Goal: Task Accomplishment & Management: Use online tool/utility

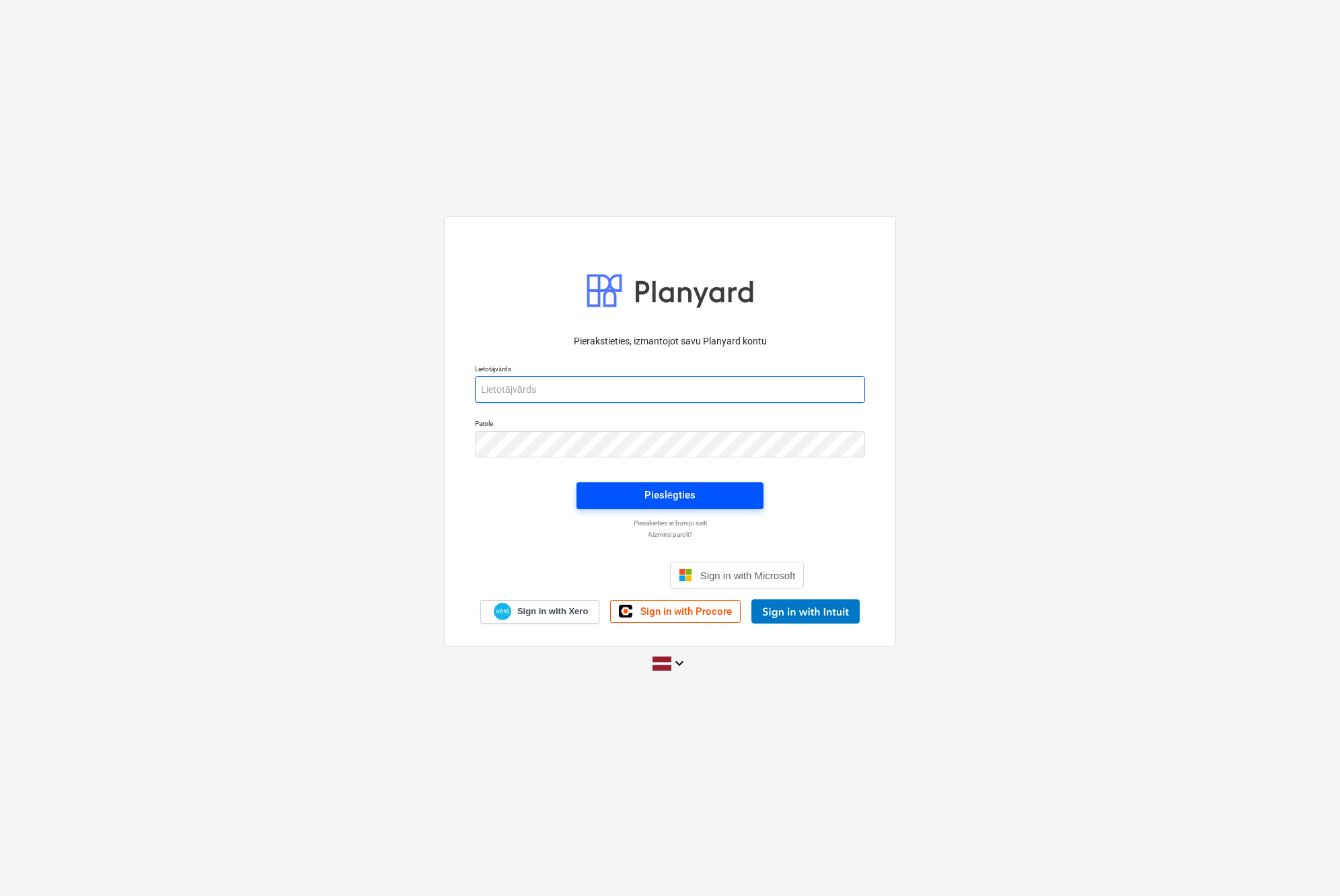
type input "[EMAIL_ADDRESS][DOMAIN_NAME]"
click at [678, 501] on div "Pieslēgties" at bounding box center [670, 495] width 51 height 17
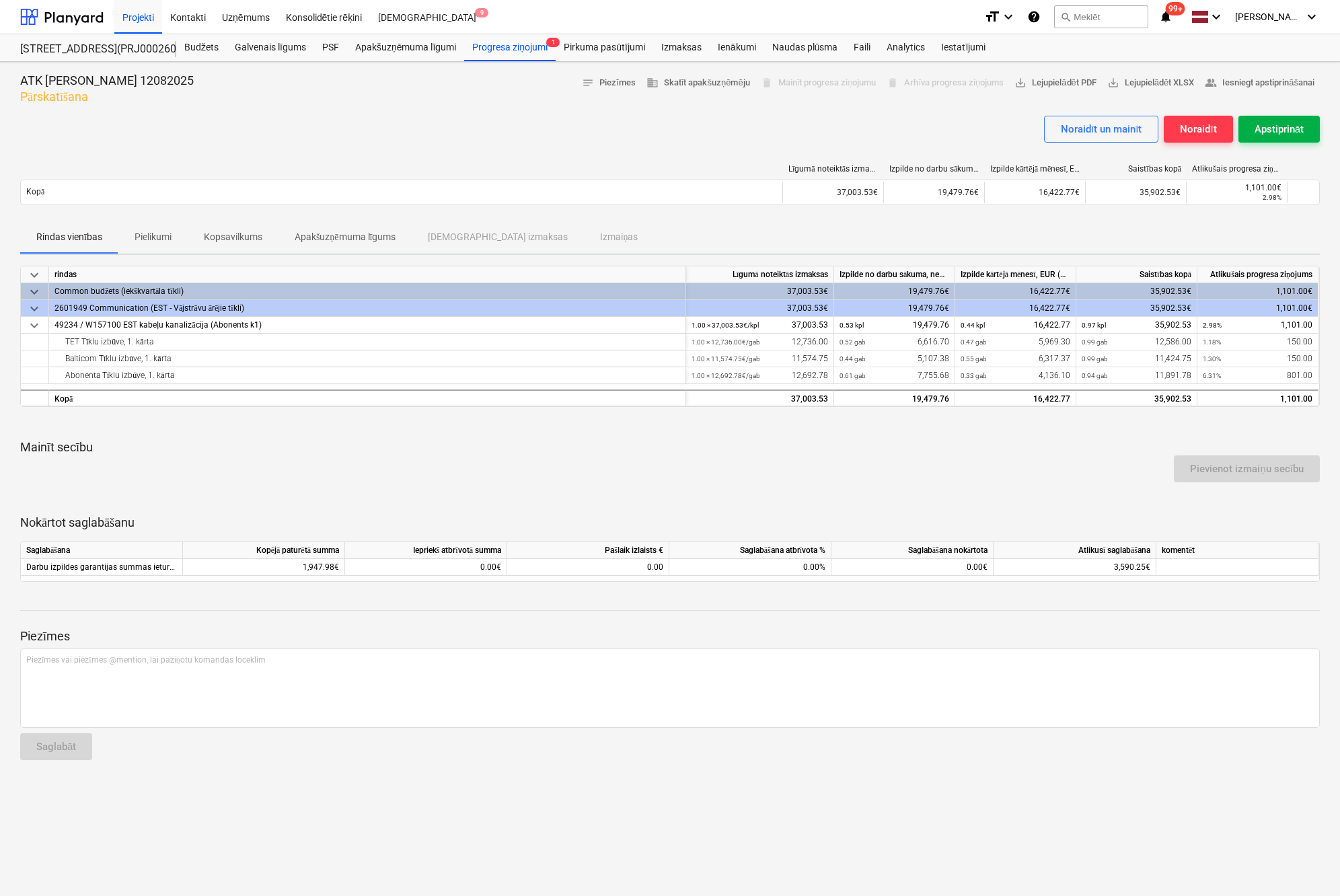
click at [1289, 127] on div "Apstiprināt" at bounding box center [1279, 129] width 49 height 17
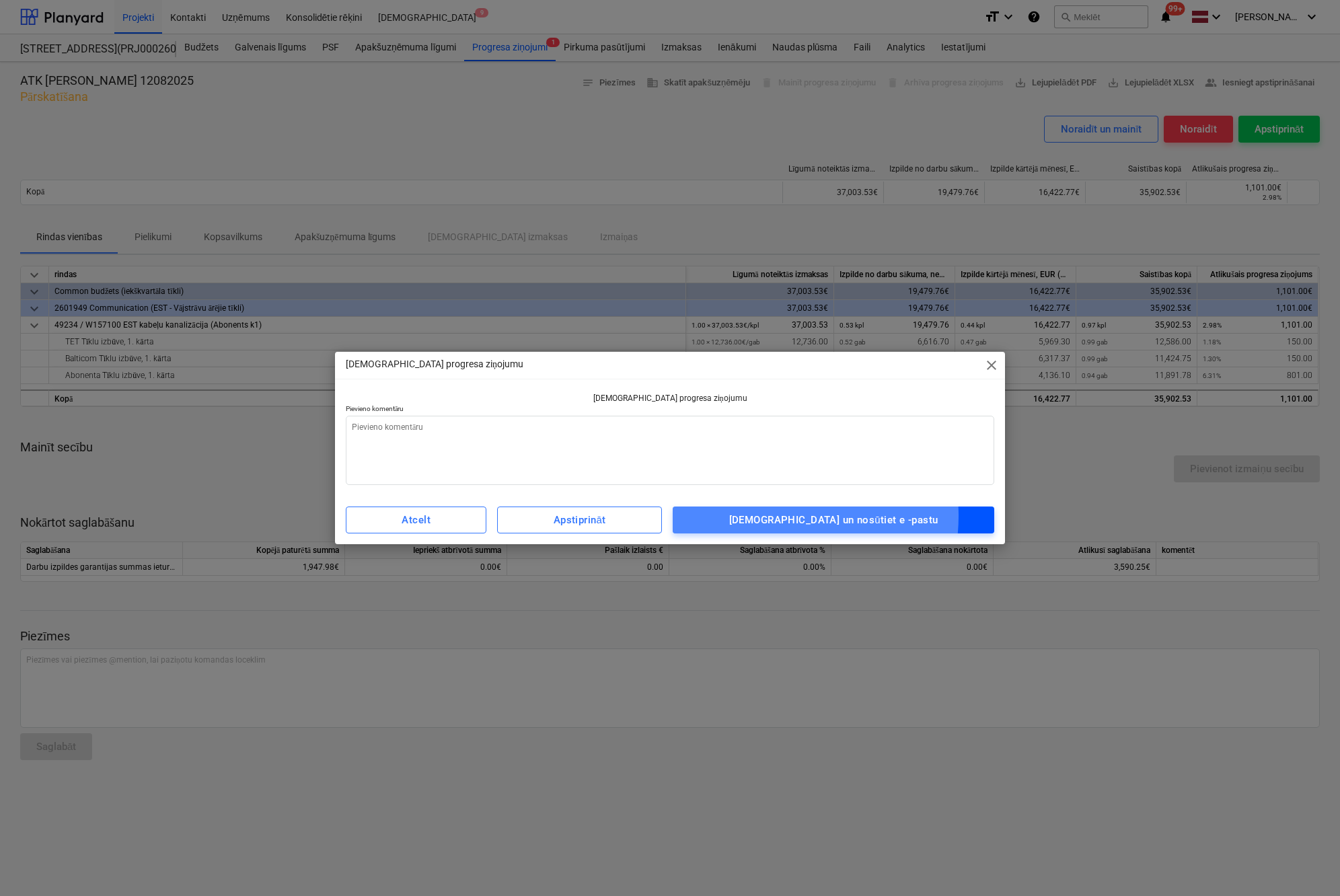
click at [802, 516] on div "[DEMOGRAPHIC_DATA] un nosūtiet e -pastu" at bounding box center [834, 520] width 209 height 17
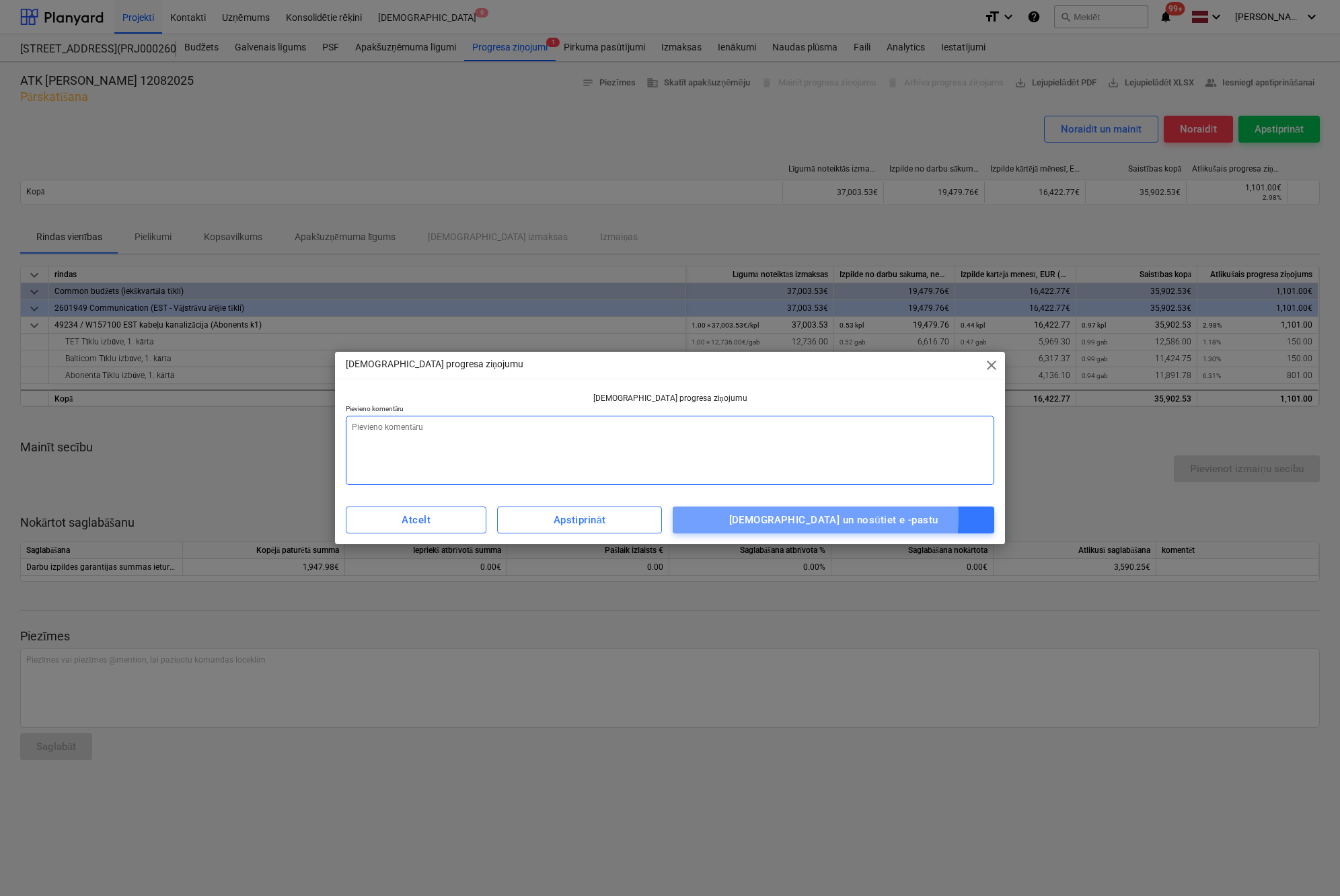
type textarea "x"
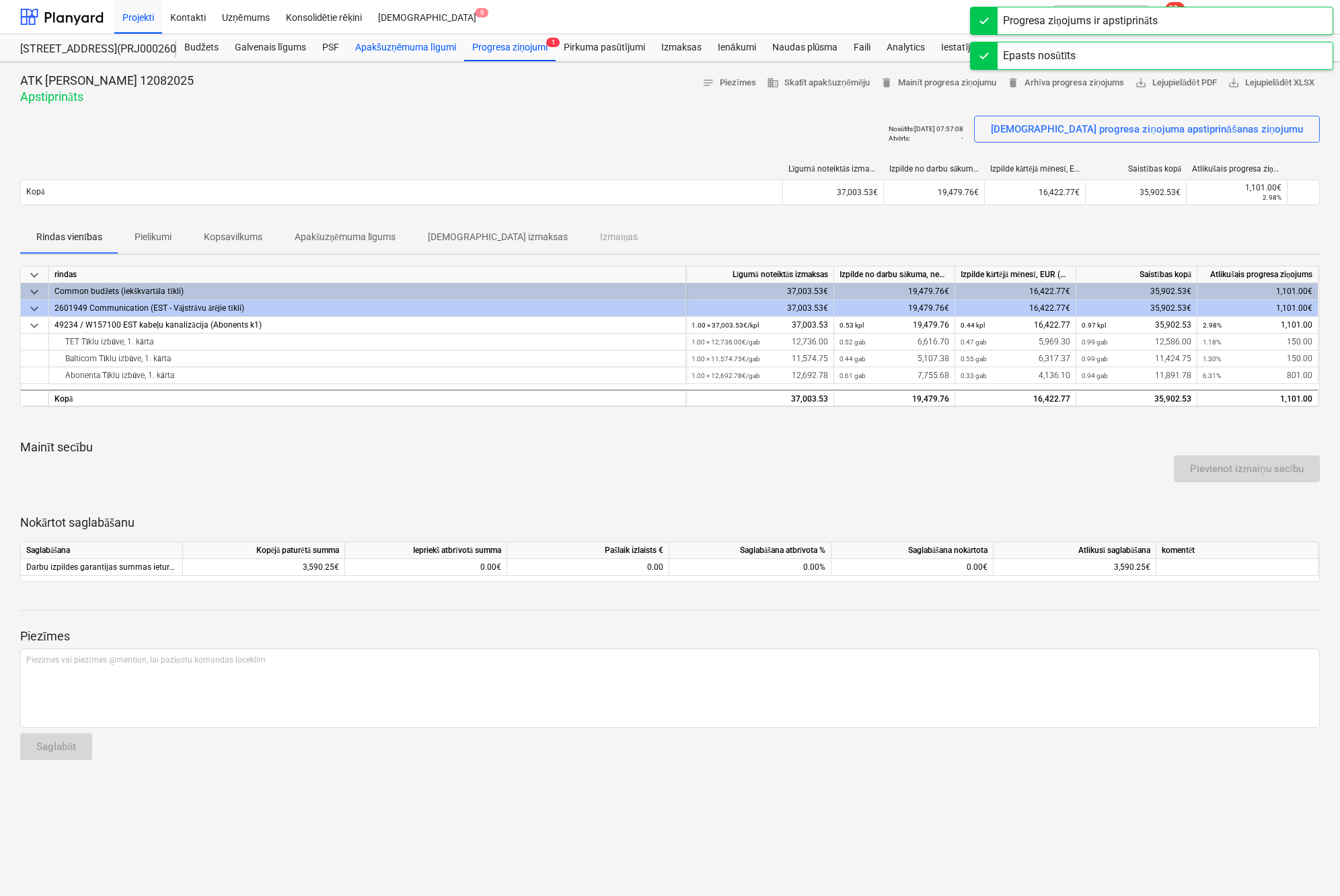
click at [407, 47] on div "Apakšuzņēmuma līgumi" at bounding box center [405, 47] width 117 height 27
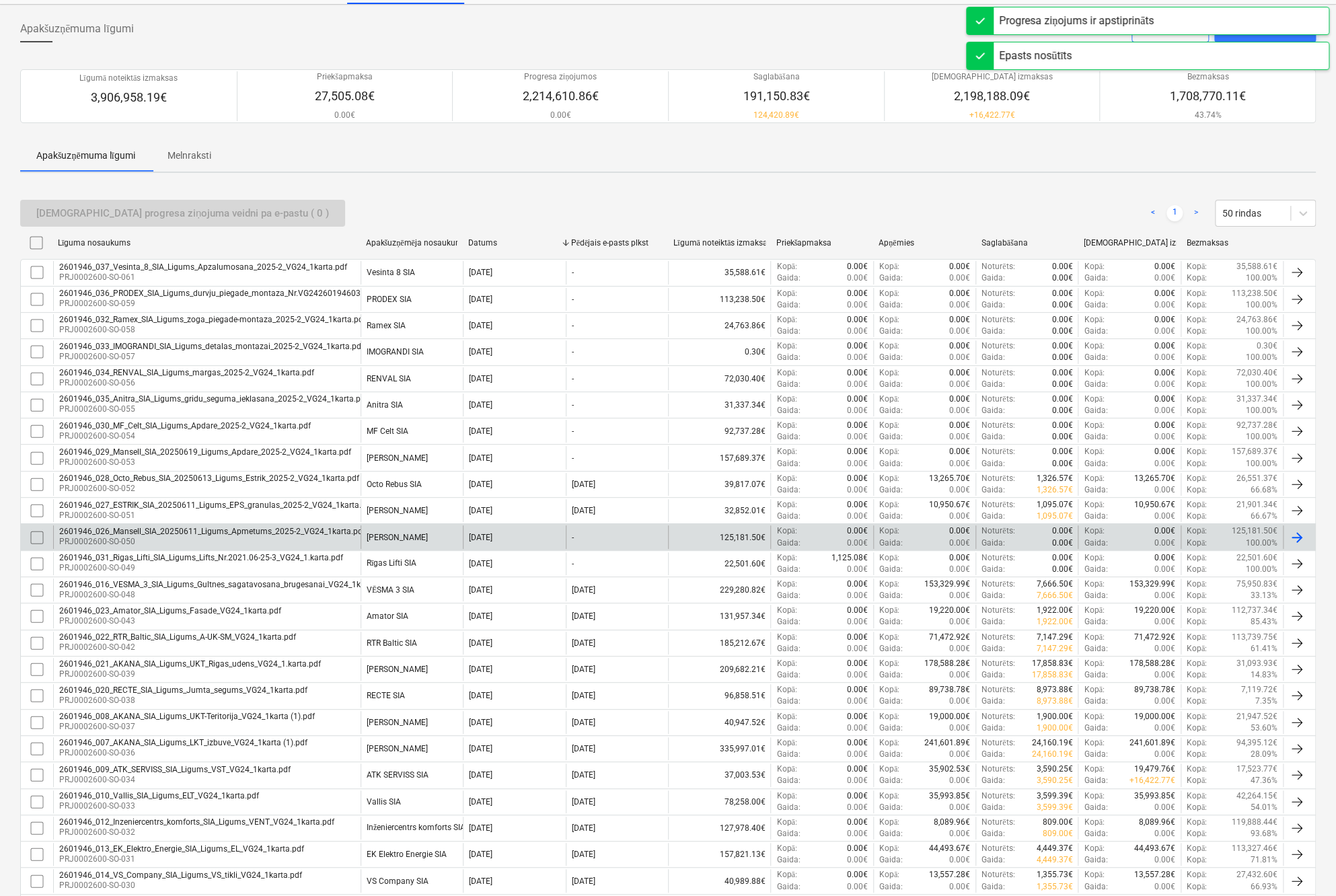
scroll to position [202, 0]
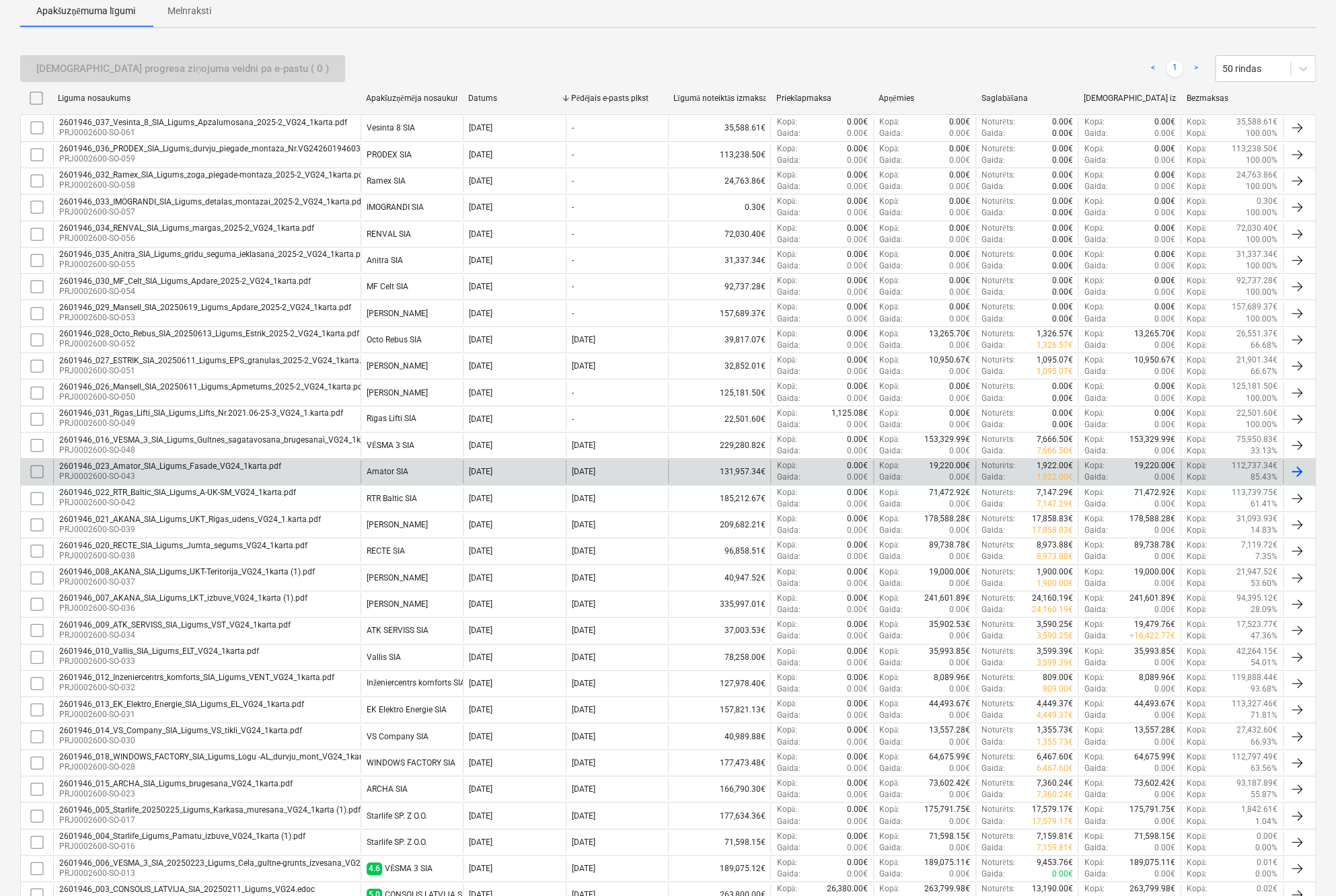
click at [156, 465] on div "2601946_023_Amator_SIA_Ligums_Fasade_VG24_1karta.pdf" at bounding box center [170, 465] width 222 height 9
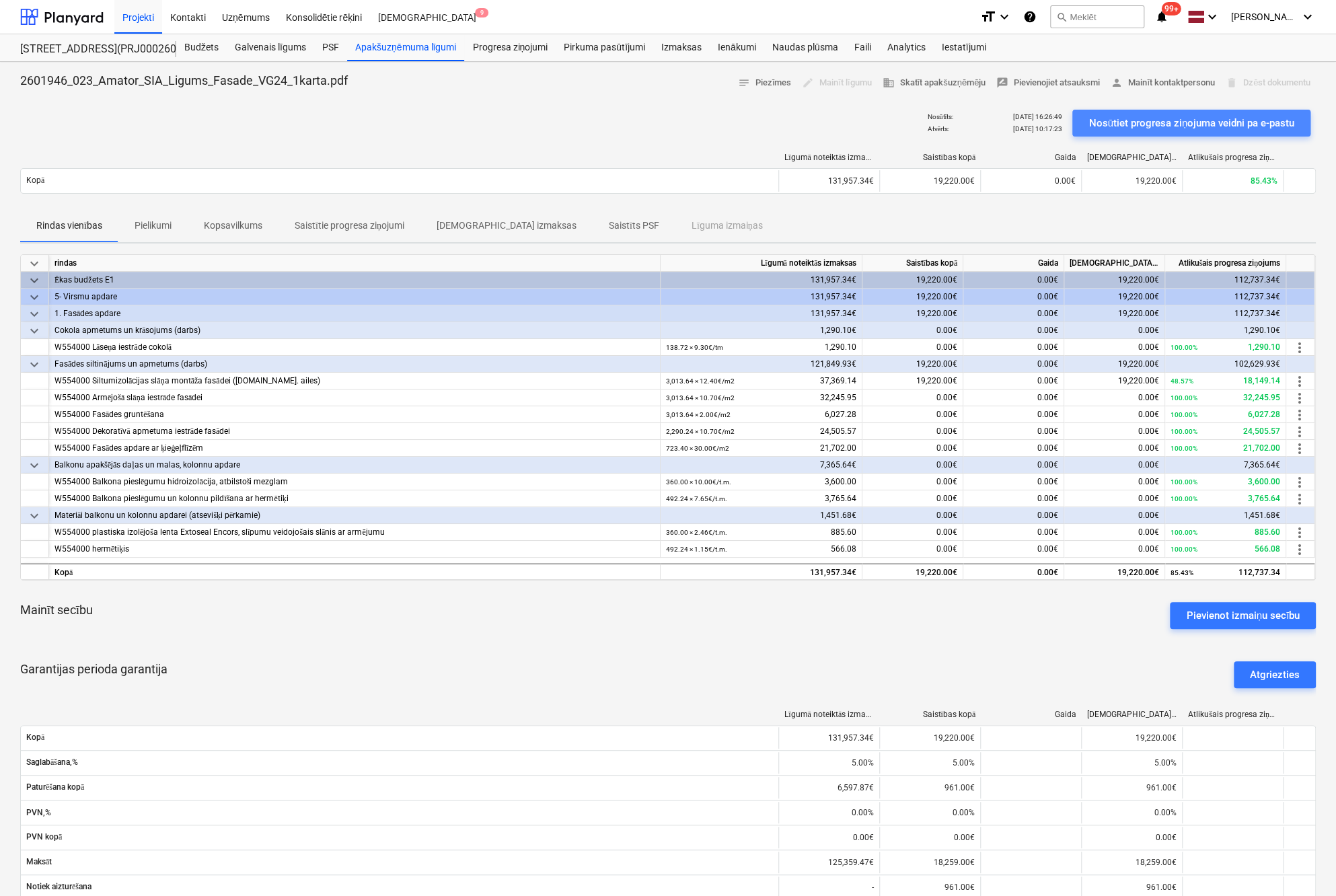
click at [1187, 117] on div "Nosūtiet progresa ziņojuma veidni pa e-pastu" at bounding box center [1191, 123] width 206 height 17
click at [866, 41] on div "Faili" at bounding box center [862, 47] width 33 height 27
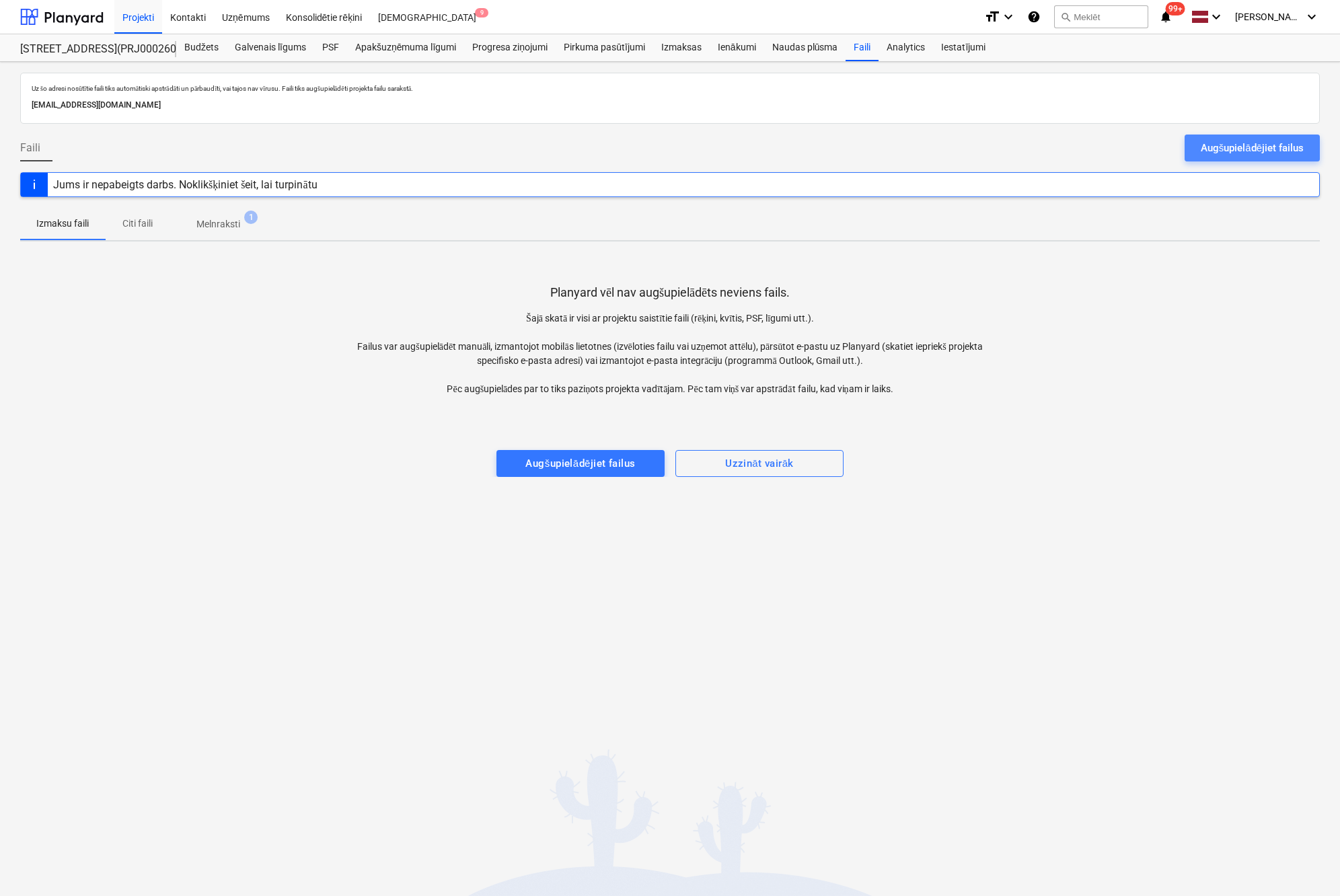
click at [1195, 147] on button "Augšupielādējiet failus" at bounding box center [1253, 148] width 136 height 27
